Goal: Information Seeking & Learning: Learn about a topic

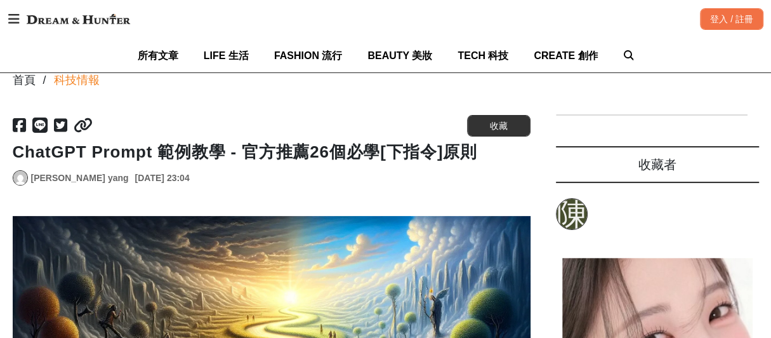
scroll to position [127, 0]
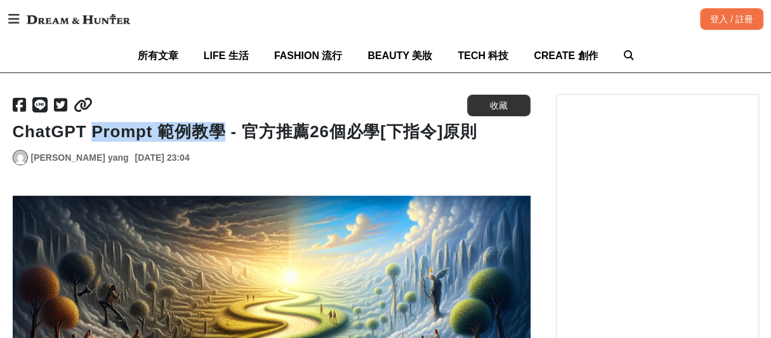
drag, startPoint x: 89, startPoint y: 134, endPoint x: 212, endPoint y: 129, distance: 123.2
click at [212, 129] on h1 "ChatGPT Prompt 範例教學 - 官方推薦26個必學[下指令]原則" at bounding box center [272, 132] width 518 height 20
click at [235, 129] on h1 "ChatGPT Prompt 範例教學 - 官方推薦26個必學[下指令]原則" at bounding box center [272, 132] width 518 height 20
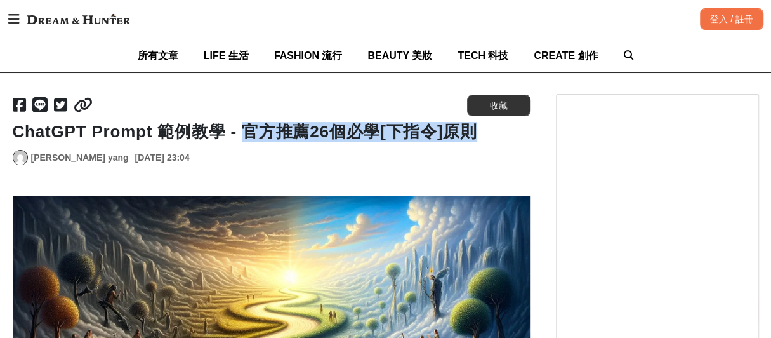
drag, startPoint x: 235, startPoint y: 131, endPoint x: 461, endPoint y: 127, distance: 225.9
click at [461, 127] on h1 "ChatGPT Prompt 範例教學 - 官方推薦26個必學[下指令]原則" at bounding box center [272, 132] width 518 height 20
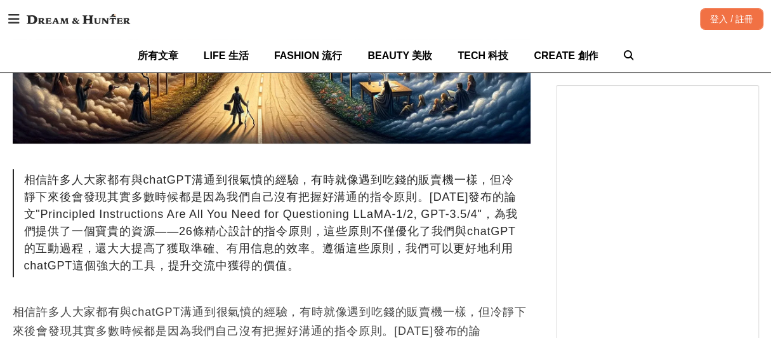
scroll to position [508, 0]
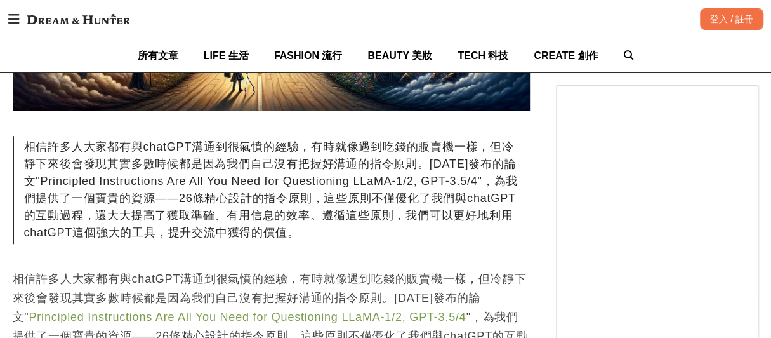
click at [305, 168] on div "相信許多人大家都有與chatGPT溝通到很氣憤的經驗，有時就像遇到吃錢的販賣機一樣，但冷靜下來後會發現其實多數時候都是因為我們自己沒有把握好溝通的指令原則。[…" at bounding box center [272, 190] width 518 height 108
drag, startPoint x: 25, startPoint y: 144, endPoint x: 496, endPoint y: 247, distance: 481.9
click at [249, 190] on div "相信許多人大家都有與chatGPT溝通到很氣憤的經驗，有時就像遇到吃錢的販賣機一樣，但冷靜下來後會發現其實多數時候都是因為我們自己沒有把握好溝通的指令原則。[…" at bounding box center [272, 190] width 518 height 108
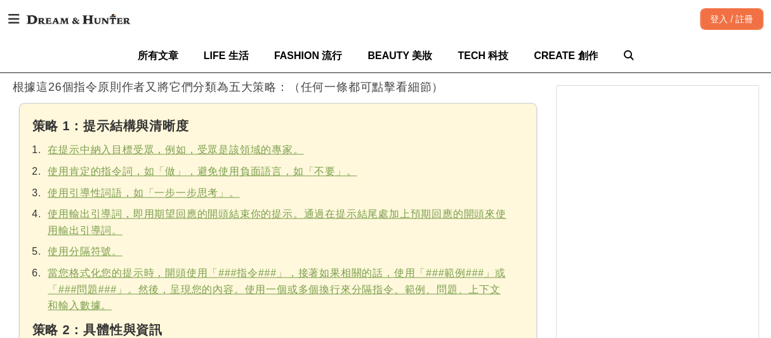
scroll to position [824, 0]
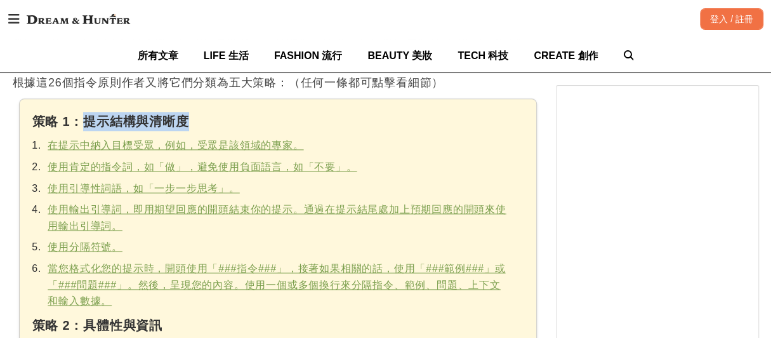
drag, startPoint x: 86, startPoint y: 120, endPoint x: 192, endPoint y: 115, distance: 106.1
click at [192, 115] on div "策略 1：提示結構與清晰度" at bounding box center [277, 121] width 491 height 19
click at [392, 150] on li "在提示中納入目標受眾，例如，受眾是該領域的專家。" at bounding box center [276, 145] width 463 height 16
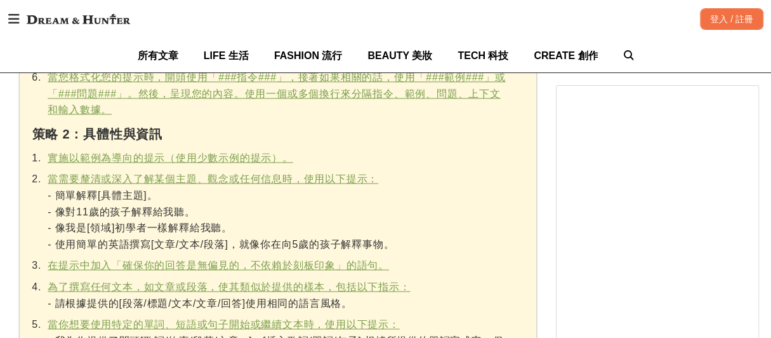
scroll to position [1078, 0]
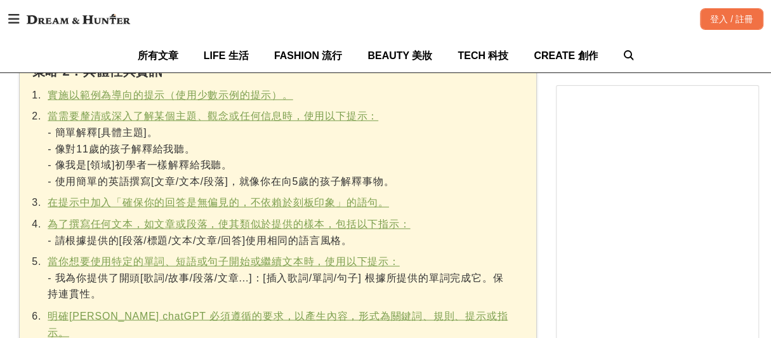
click at [537, 25] on div "登入 / 註冊" at bounding box center [637, 19] width 252 height 22
